Goal: Task Accomplishment & Management: Complete application form

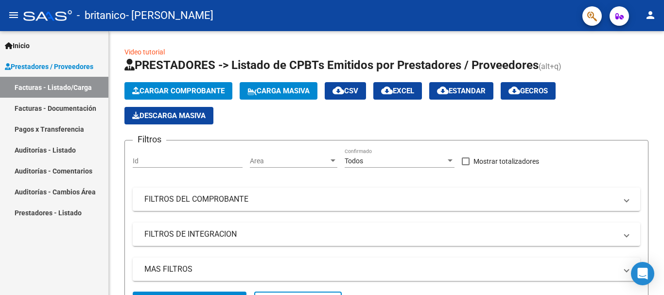
click at [55, 84] on link "Facturas - Listado/Carga" at bounding box center [54, 87] width 108 height 21
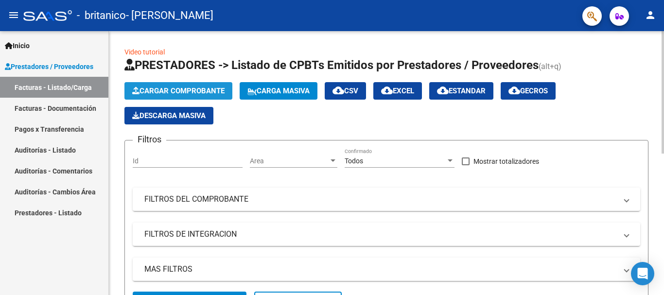
click at [198, 89] on span "Cargar Comprobante" at bounding box center [178, 91] width 92 height 9
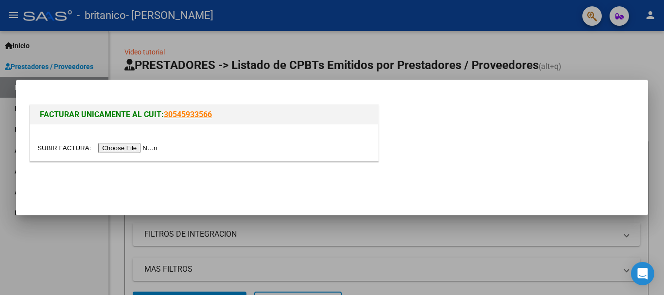
click at [155, 148] on input "file" at bounding box center [98, 148] width 123 height 10
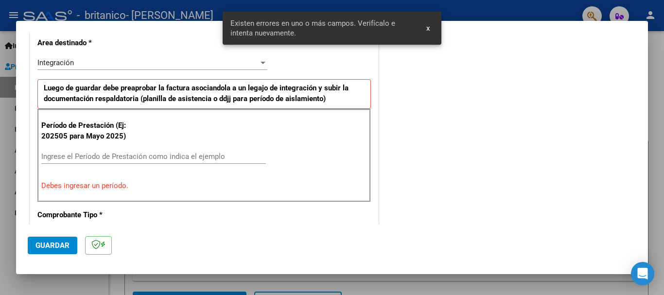
scroll to position [243, 0]
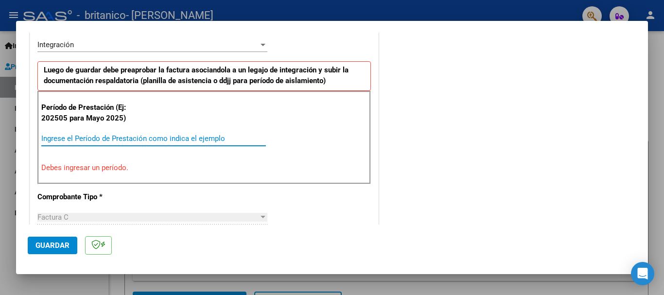
click at [126, 138] on input "Ingrese el Período de Prestación como indica el ejemplo" at bounding box center [153, 138] width 225 height 9
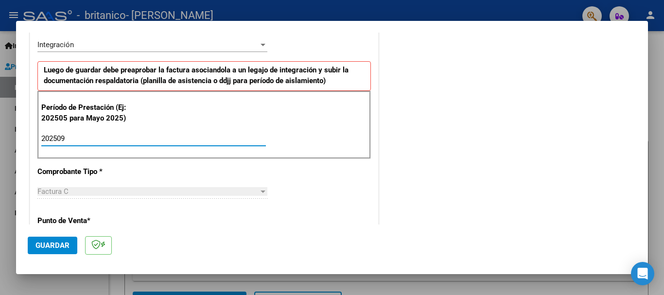
type input "202509"
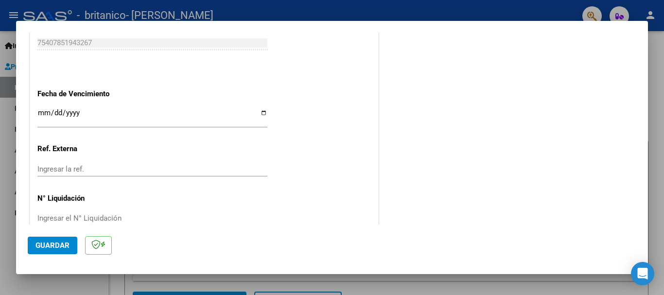
scroll to position [651, 0]
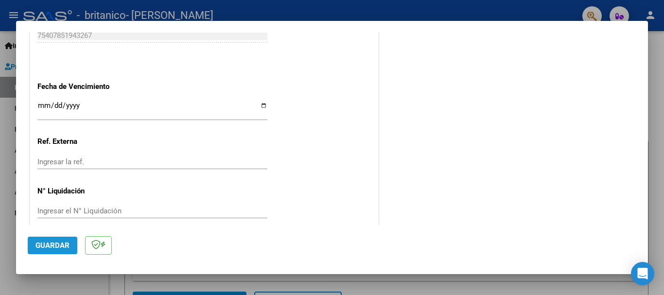
click at [52, 239] on button "Guardar" at bounding box center [53, 246] width 50 height 18
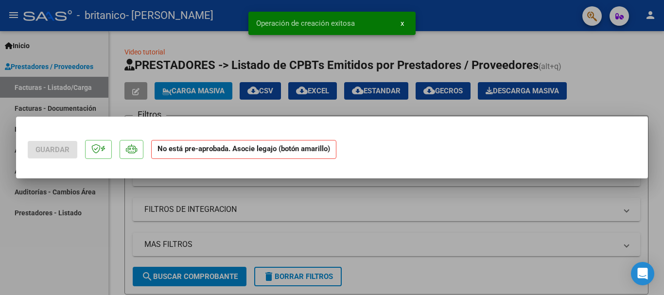
scroll to position [0, 0]
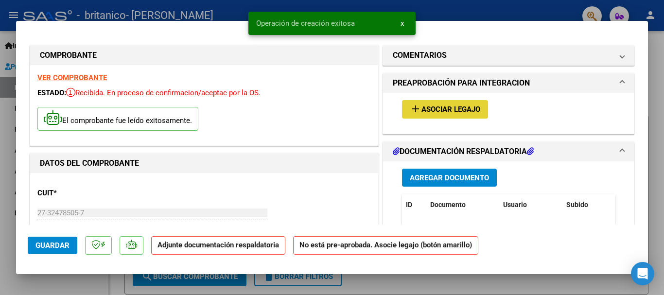
click at [457, 111] on span "Asociar Legajo" at bounding box center [451, 110] width 59 height 9
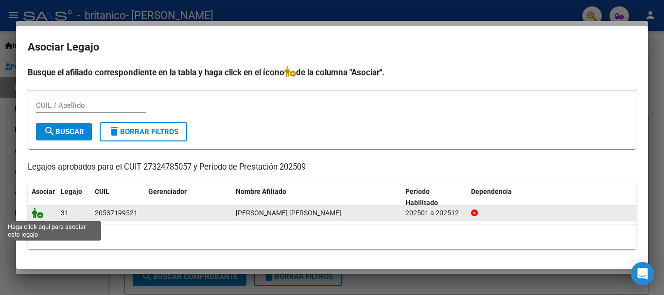
click at [40, 215] on icon at bounding box center [38, 213] width 12 height 11
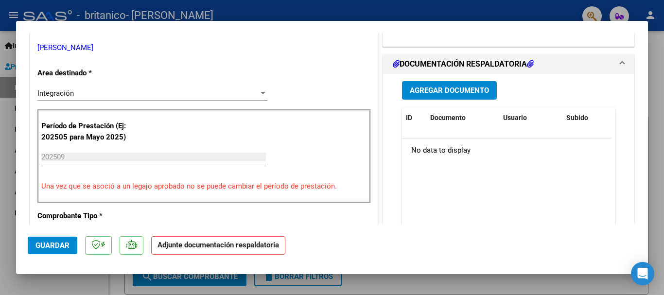
scroll to position [184, 0]
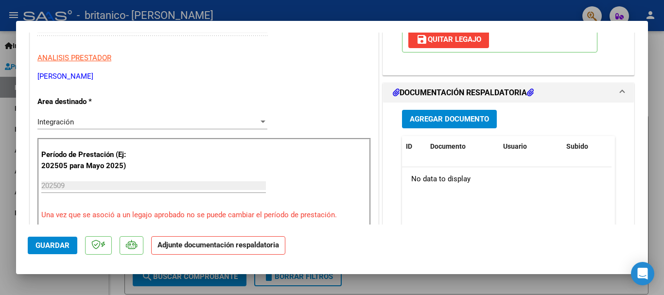
click at [482, 109] on div "Agregar Documento ID Documento Usuario Subido Acción No data to display 0 total…" at bounding box center [509, 200] width 228 height 194
click at [472, 119] on span "Agregar Documento" at bounding box center [449, 119] width 79 height 9
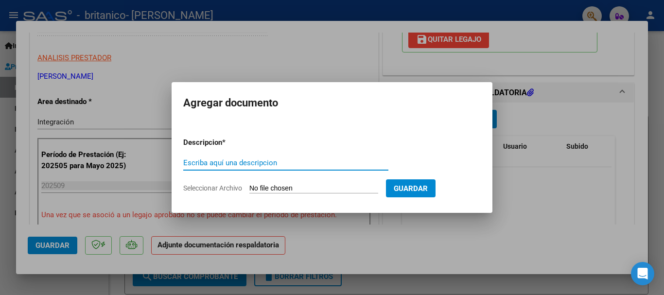
click at [293, 167] on input "Escriba aquí una descripcion" at bounding box center [285, 163] width 205 height 9
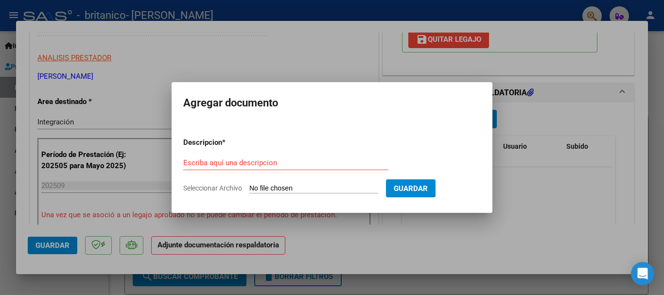
click at [289, 197] on form "Descripcion * Escriba aquí una descripcion Seleccionar Archivo Guardar" at bounding box center [332, 165] width 298 height 71
click at [290, 161] on input "Escriba aquí una descripcion" at bounding box center [285, 163] width 205 height 9
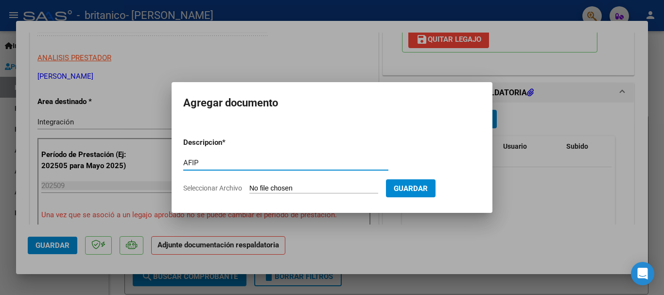
type input "AFIP"
click at [311, 189] on input "Seleccionar Archivo" at bounding box center [314, 188] width 129 height 9
type input "C:\fakepath\AFIP - Administración Federal de Ingresos Públicos-9.pdf"
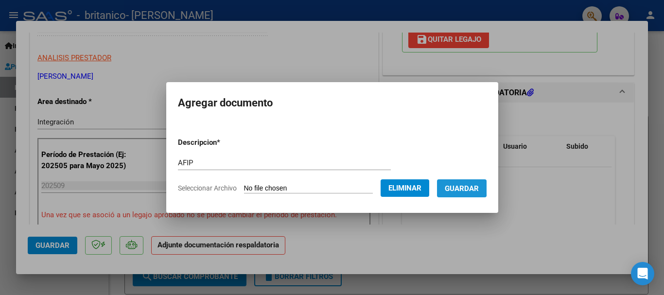
click at [464, 188] on span "Guardar" at bounding box center [462, 188] width 34 height 9
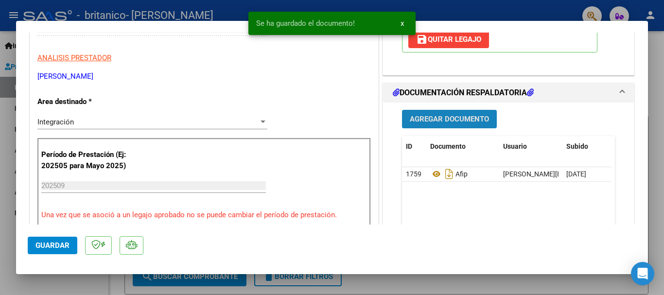
click at [433, 117] on span "Agregar Documento" at bounding box center [449, 119] width 79 height 9
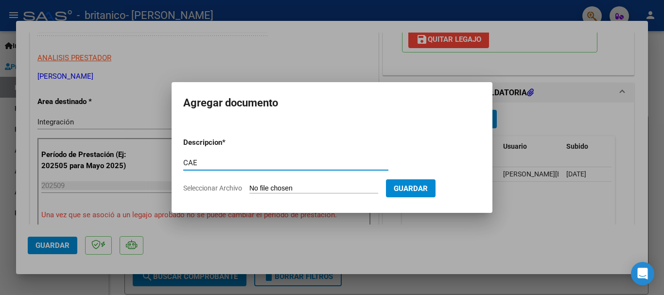
type input "CAE"
click at [311, 194] on form "Descripcion * CAE Escriba aquí una descripcion Seleccionar Archivo Guardar" at bounding box center [332, 165] width 298 height 71
click at [320, 189] on input "Seleccionar Archivo" at bounding box center [314, 188] width 129 height 9
type input "C:\fakepath\Constatación de Comprobantes _ AFIP326.pdf"
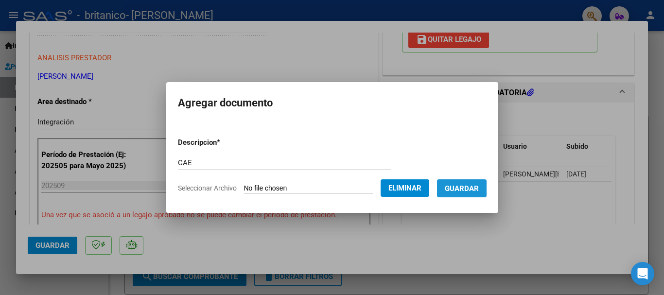
click at [471, 189] on span "Guardar" at bounding box center [462, 188] width 34 height 9
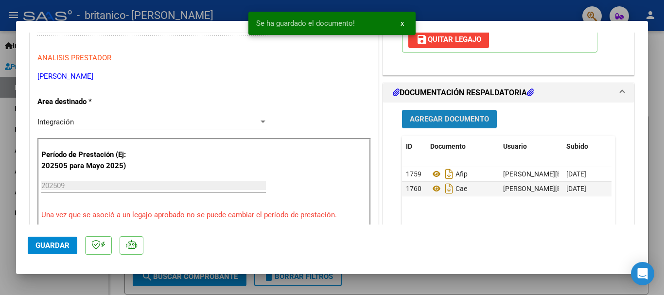
click at [475, 119] on span "Agregar Documento" at bounding box center [449, 119] width 79 height 9
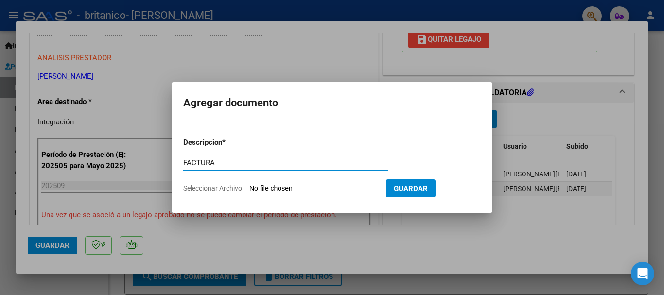
type input "FACTURA"
click at [322, 184] on input "Seleccionar Archivo" at bounding box center [314, 188] width 129 height 9
type input "C:\fakepath\27324785057_011_00002_00000326.pdf"
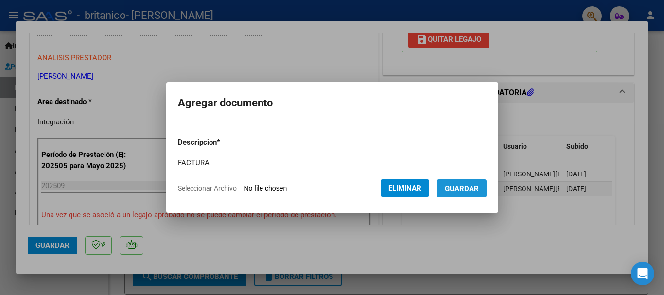
click at [479, 185] on span "Guardar" at bounding box center [462, 188] width 34 height 9
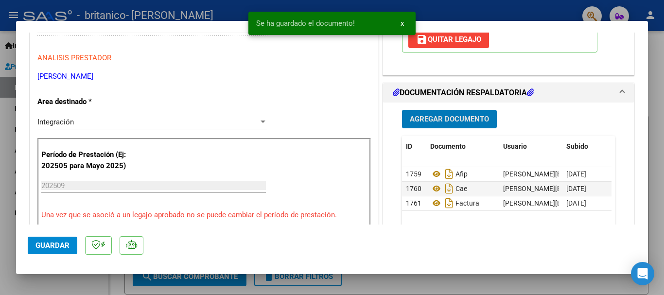
click at [460, 115] on span "Agregar Documento" at bounding box center [449, 119] width 79 height 9
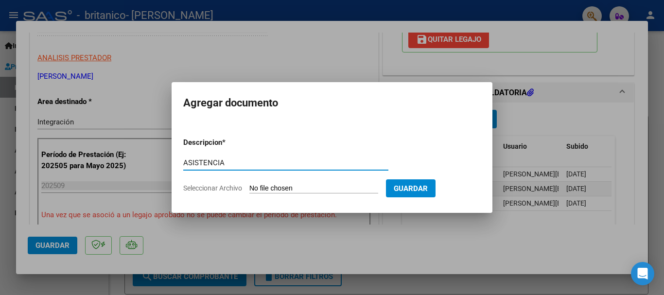
type input "ASISTENCIA"
click at [289, 191] on input "Seleccionar Archivo" at bounding box center [314, 188] width 129 height 9
type input "C:\fakepath\20251013_182636.jpg"
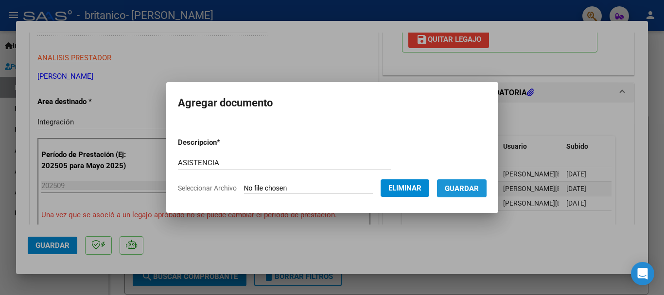
click at [479, 190] on span "Guardar" at bounding box center [462, 188] width 34 height 9
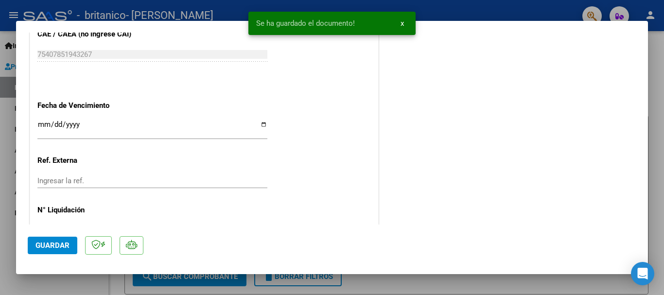
scroll to position [679, 0]
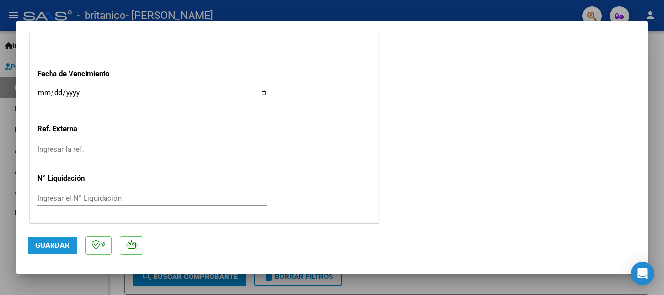
click at [62, 243] on span "Guardar" at bounding box center [53, 245] width 34 height 9
click at [449, 284] on div at bounding box center [332, 147] width 664 height 295
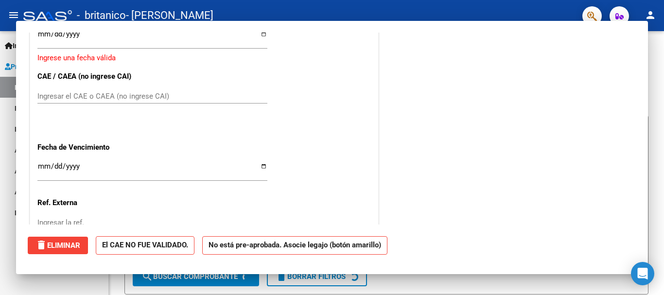
scroll to position [0, 0]
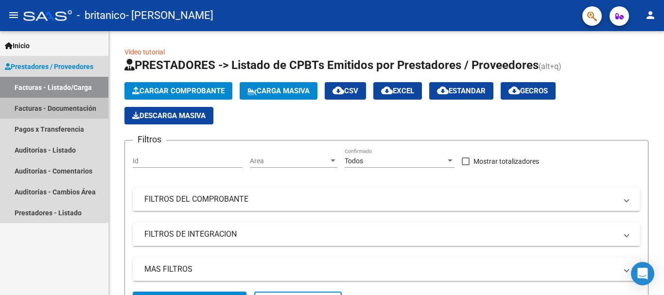
click at [82, 107] on link "Facturas - Documentación" at bounding box center [54, 108] width 108 height 21
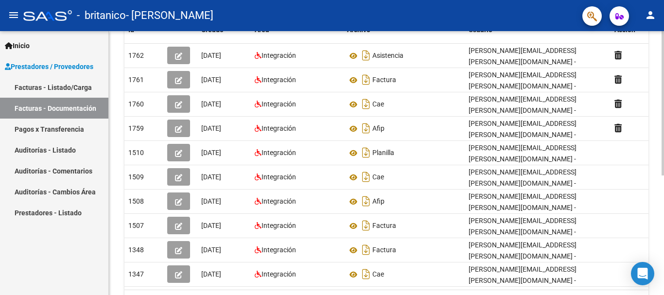
scroll to position [186, 0]
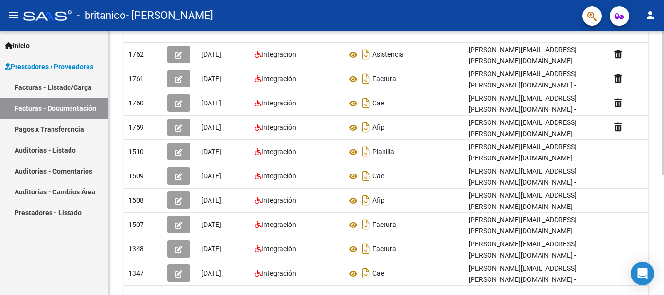
click at [664, 270] on div at bounding box center [663, 198] width 2 height 144
click at [62, 128] on link "Pagos x Transferencia" at bounding box center [54, 129] width 108 height 21
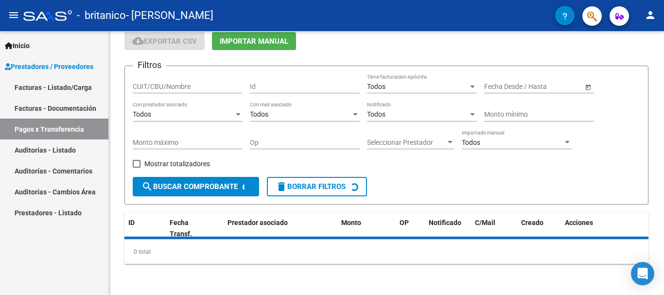
scroll to position [61, 0]
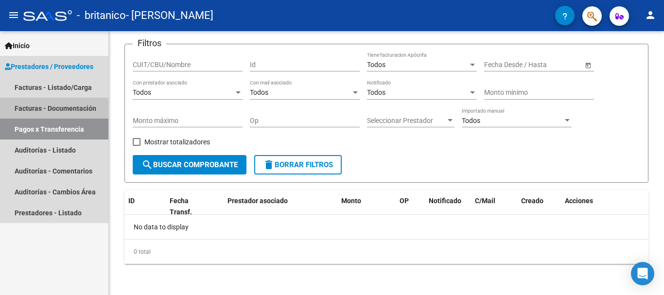
click at [92, 108] on link "Facturas - Documentación" at bounding box center [54, 108] width 108 height 21
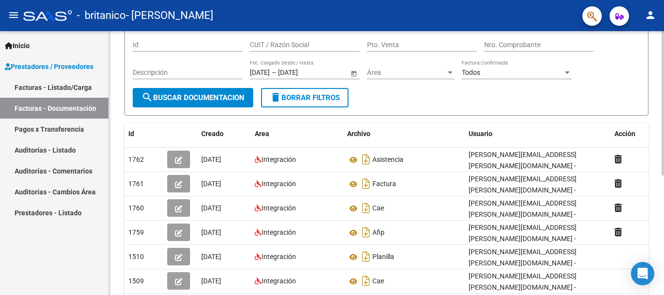
scroll to position [219, 0]
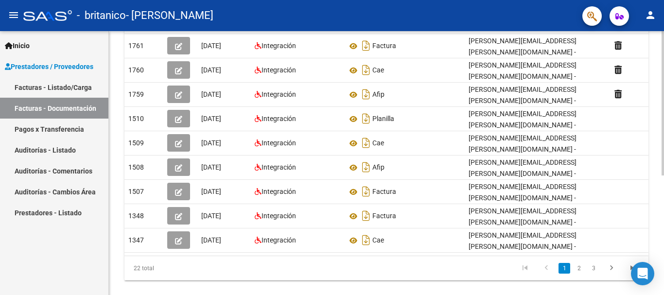
click at [664, 242] on div at bounding box center [663, 215] width 2 height 144
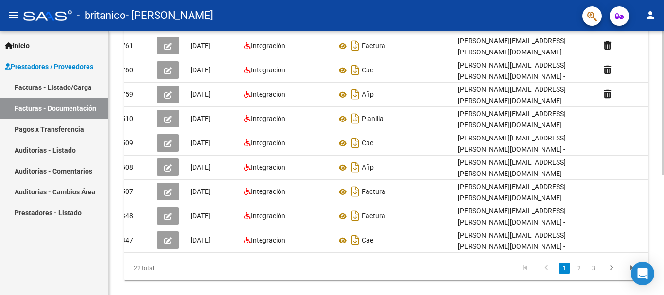
scroll to position [0, 0]
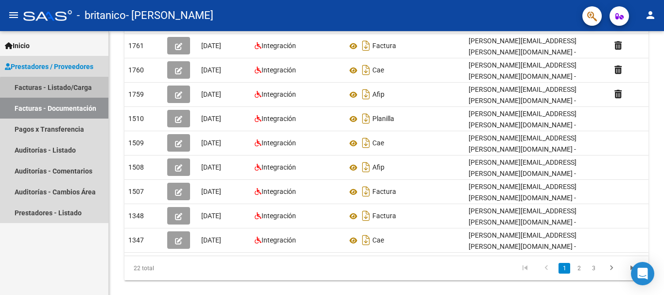
click at [77, 90] on link "Facturas - Listado/Carga" at bounding box center [54, 87] width 108 height 21
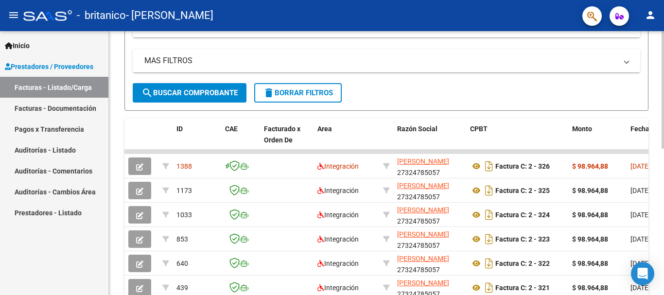
scroll to position [257, 0]
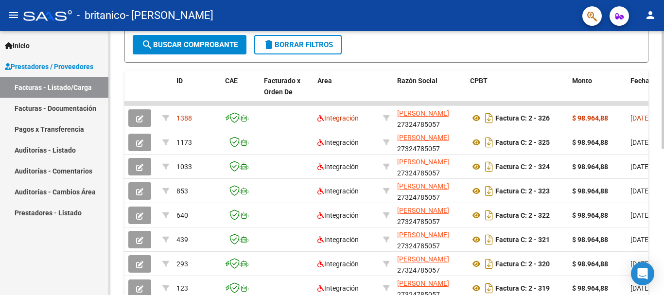
click at [664, 194] on div at bounding box center [663, 207] width 2 height 118
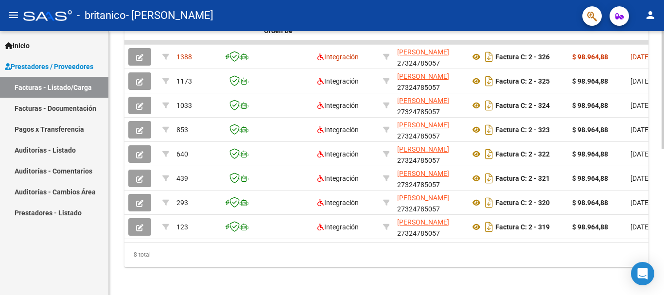
scroll to position [321, 0]
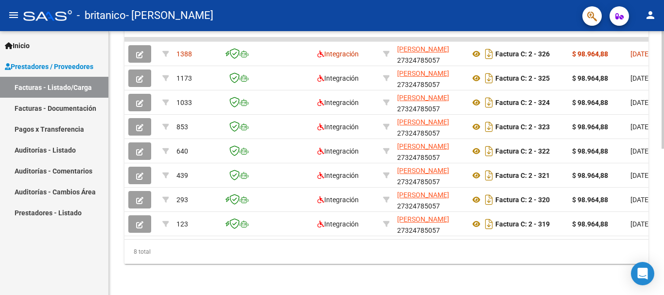
click at [664, 183] on div at bounding box center [663, 237] width 2 height 118
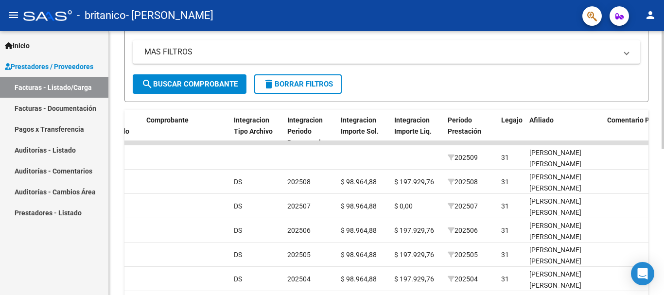
scroll to position [215, 0]
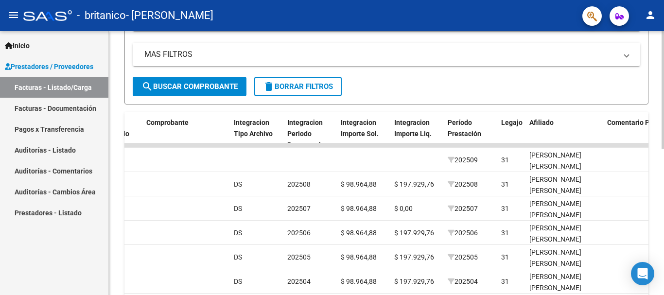
click at [664, 181] on div at bounding box center [663, 188] width 2 height 118
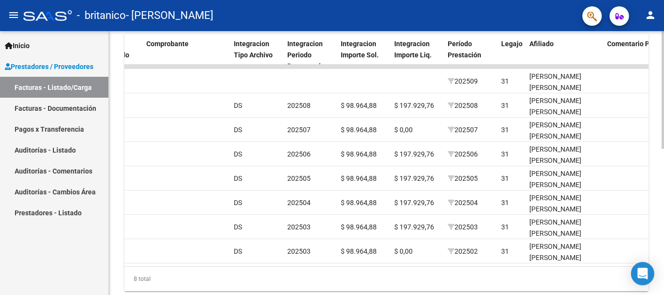
scroll to position [329, 0]
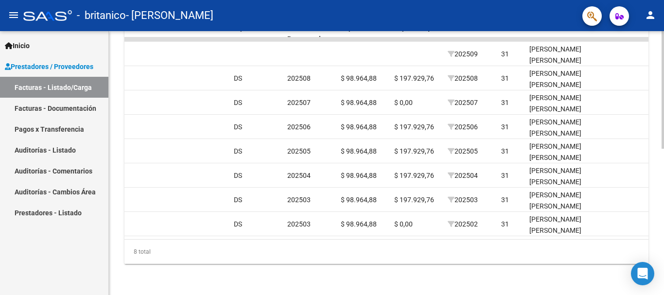
click at [664, 189] on div at bounding box center [663, 237] width 2 height 118
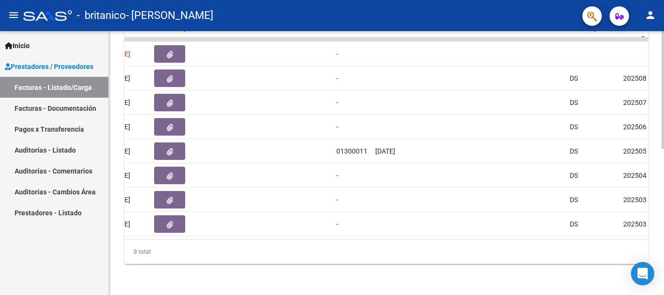
scroll to position [0, 258]
